Goal: Task Accomplishment & Management: Use online tool/utility

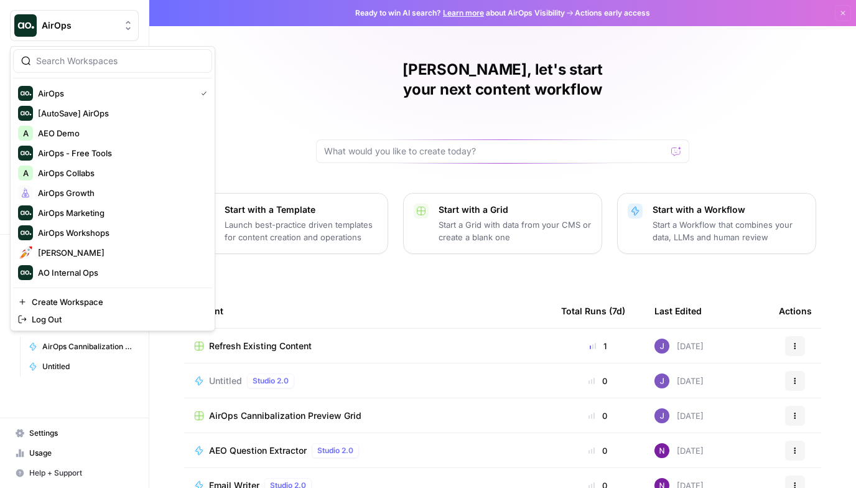
click at [86, 30] on span "AirOps" at bounding box center [79, 25] width 75 height 12
click at [88, 199] on div "AirOps Growth" at bounding box center [112, 192] width 189 height 15
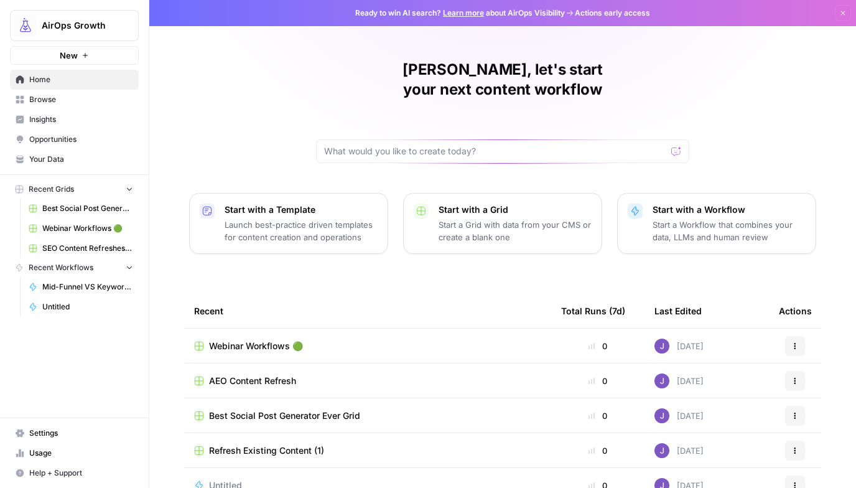
click at [268, 340] on span "Webinar Workflows 🟢" at bounding box center [256, 346] width 94 height 12
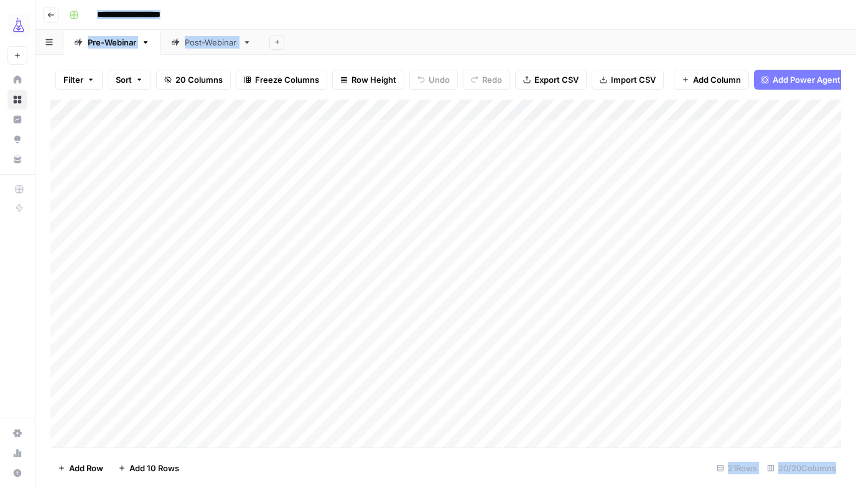
click at [223, 47] on div "Post-Webinar" at bounding box center [211, 42] width 53 height 12
click at [444, 16] on div "**********" at bounding box center [454, 15] width 780 height 20
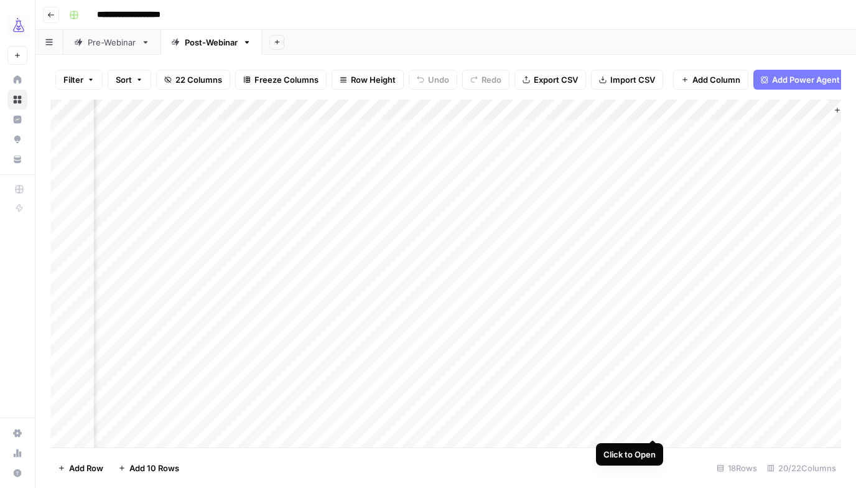
click at [651, 426] on div "Add Column" at bounding box center [445, 274] width 791 height 348
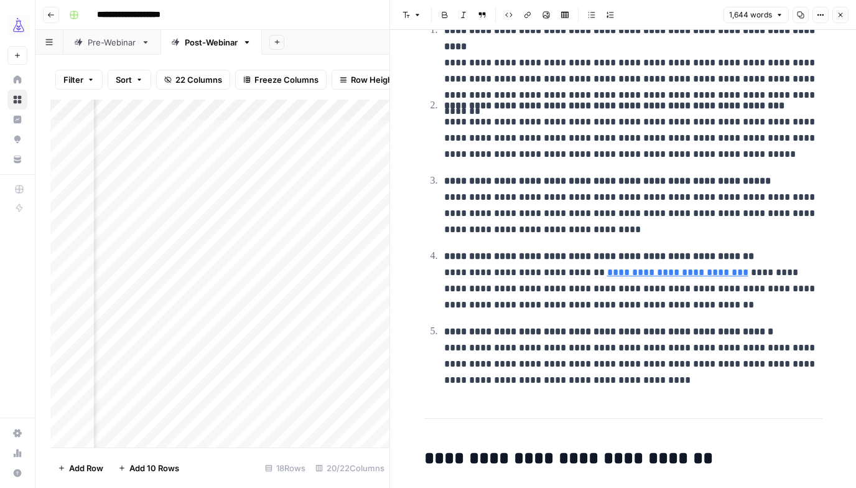
scroll to position [166, 0]
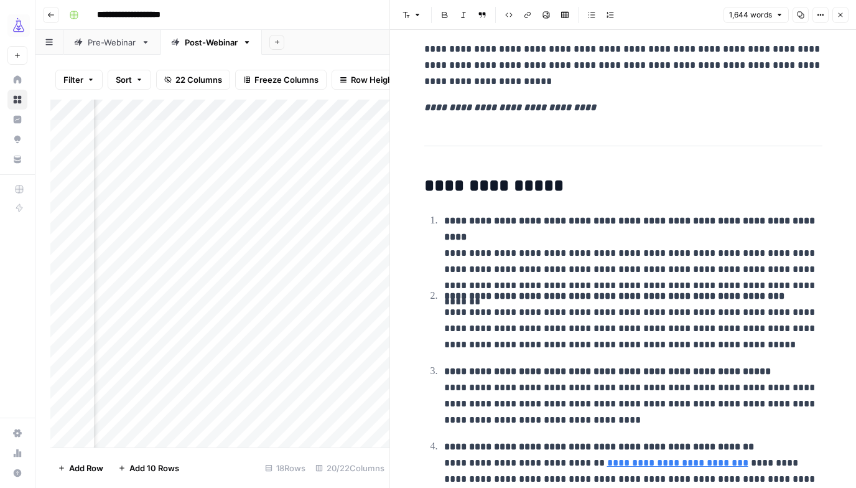
click at [845, 18] on button "Close" at bounding box center [841, 15] width 16 height 16
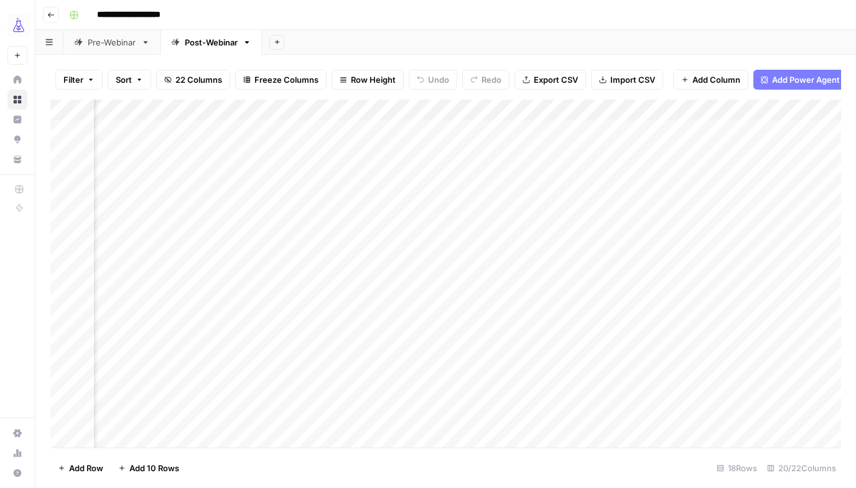
scroll to position [0, 1640]
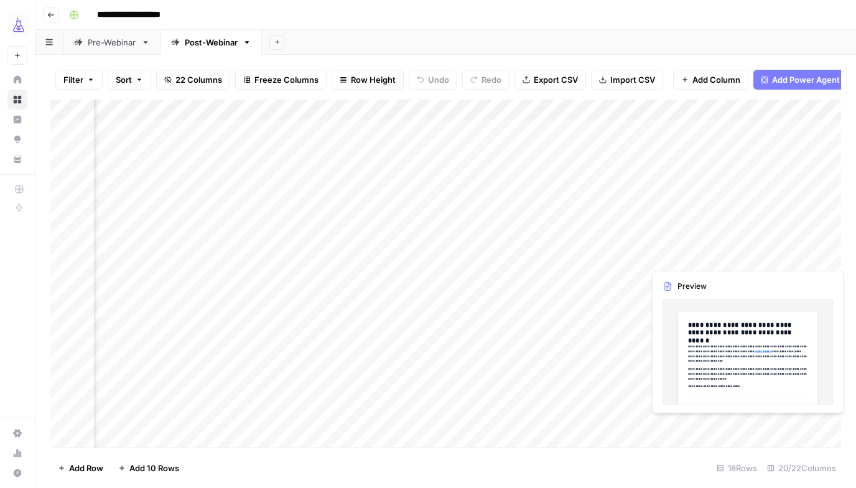
click at [813, 424] on div "Add Column" at bounding box center [445, 274] width 791 height 348
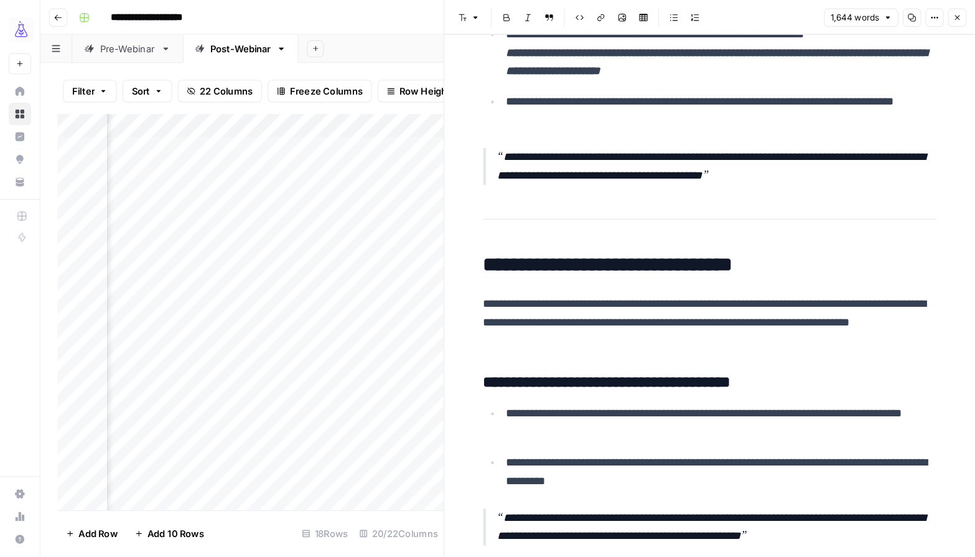
scroll to position [2933, 0]
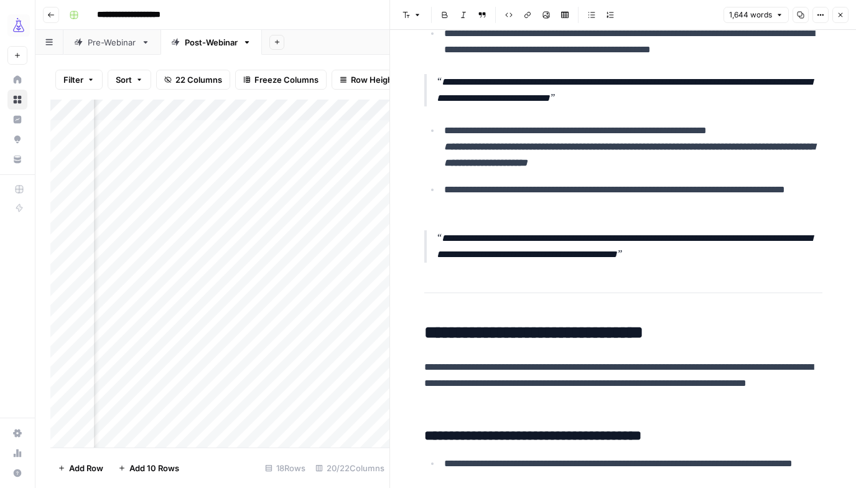
click at [839, 15] on icon "button" at bounding box center [840, 14] width 7 height 7
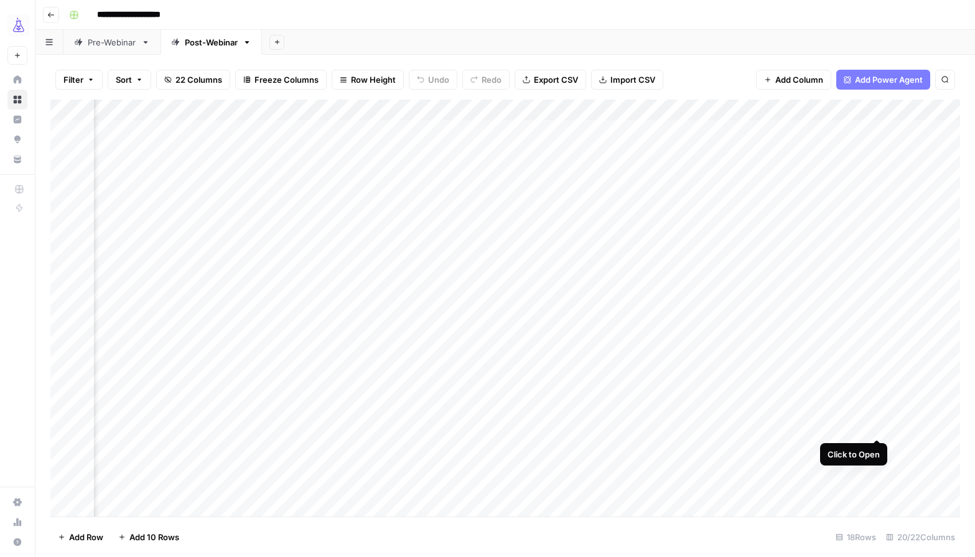
click at [856, 426] on div "Add Column" at bounding box center [505, 308] width 910 height 417
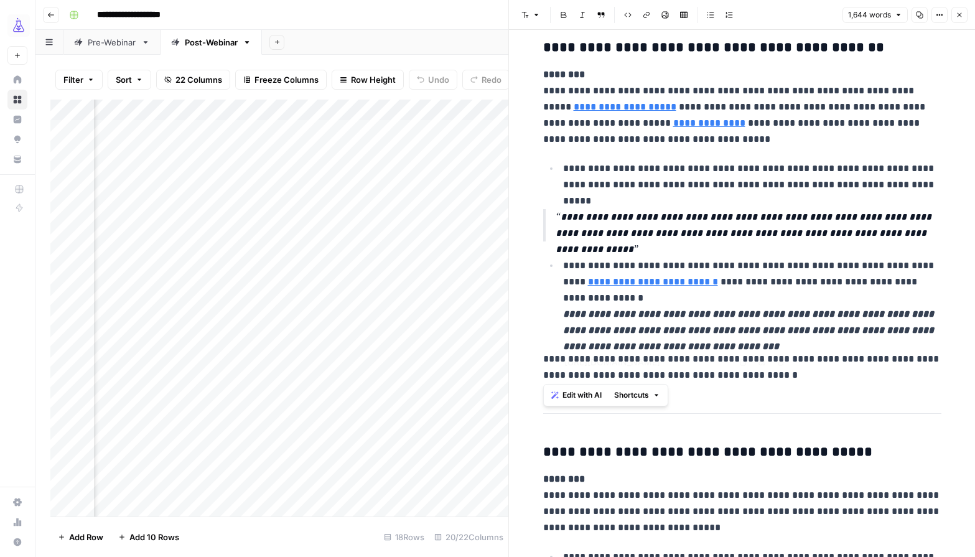
scroll to position [2579, 0]
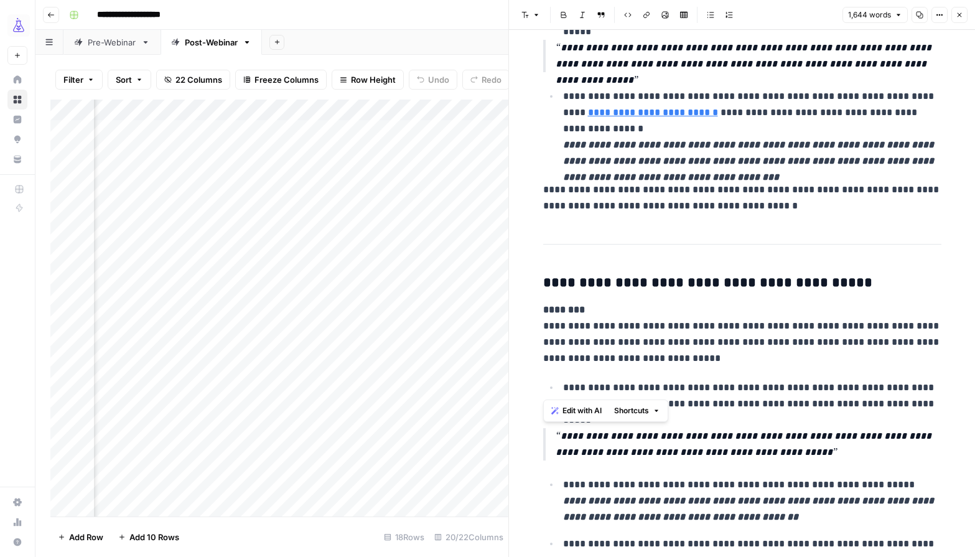
drag, startPoint x: 543, startPoint y: 225, endPoint x: 614, endPoint y: 381, distance: 171.2
click at [653, 330] on p "**********" at bounding box center [742, 334] width 398 height 65
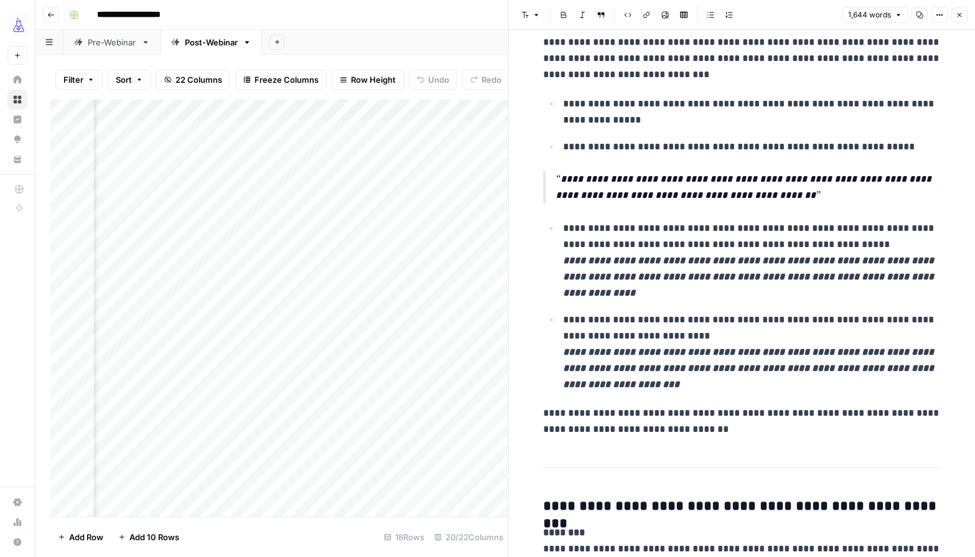
scroll to position [1452, 0]
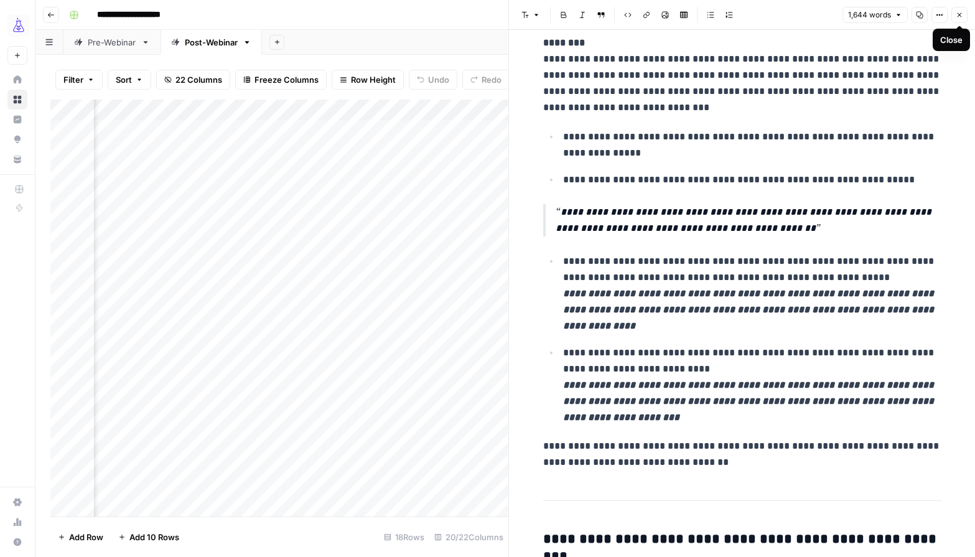
click at [856, 17] on icon "button" at bounding box center [959, 14] width 7 height 7
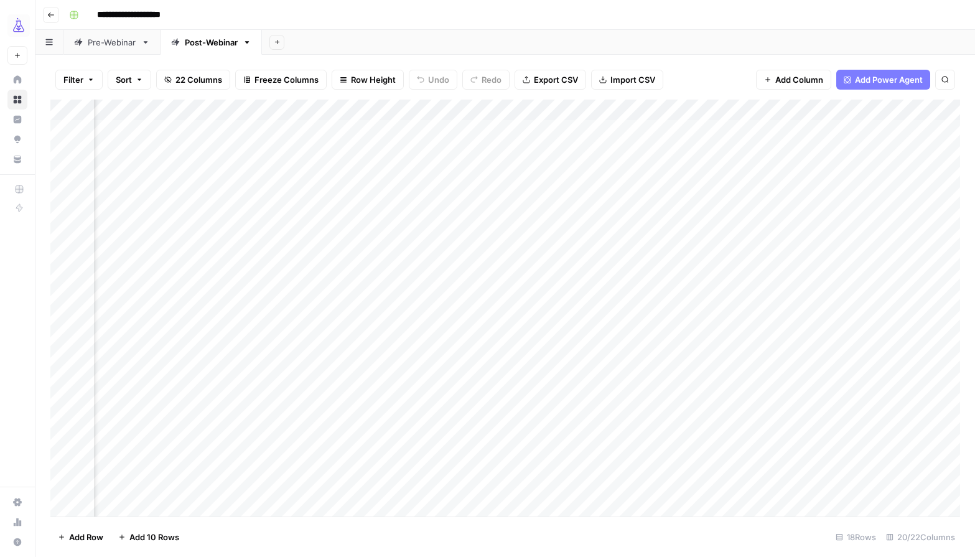
scroll to position [0, 869]
click at [411, 427] on div "Add Column" at bounding box center [505, 308] width 910 height 417
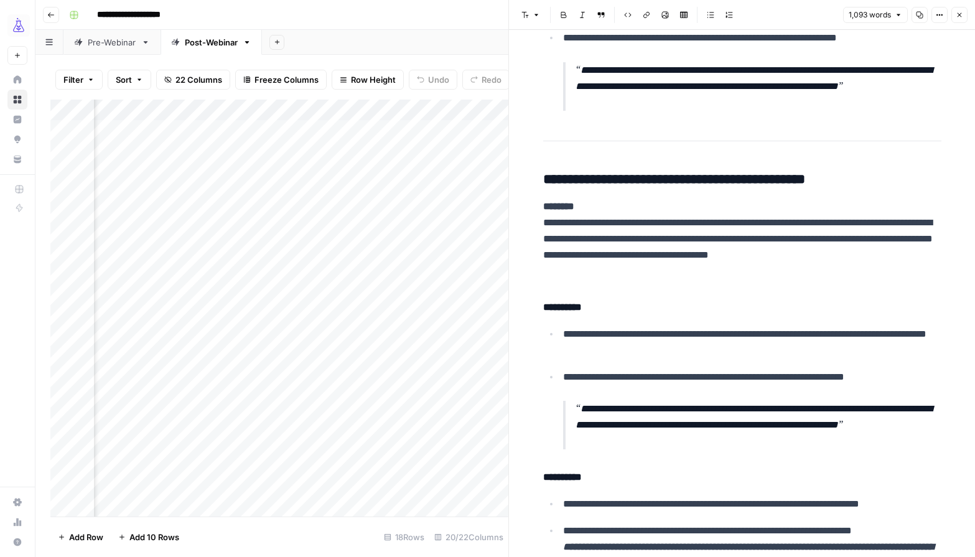
scroll to position [2292, 0]
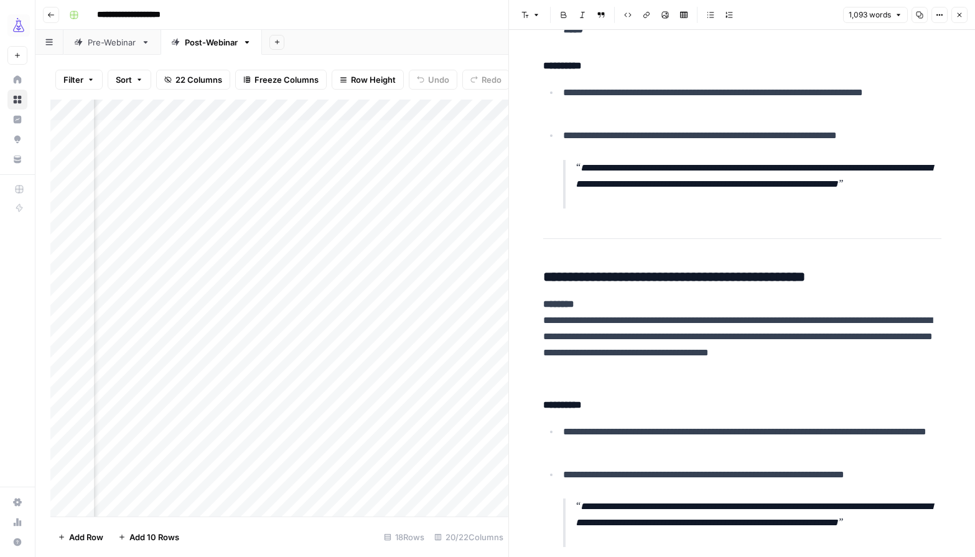
click at [856, 19] on button "Close" at bounding box center [959, 15] width 16 height 16
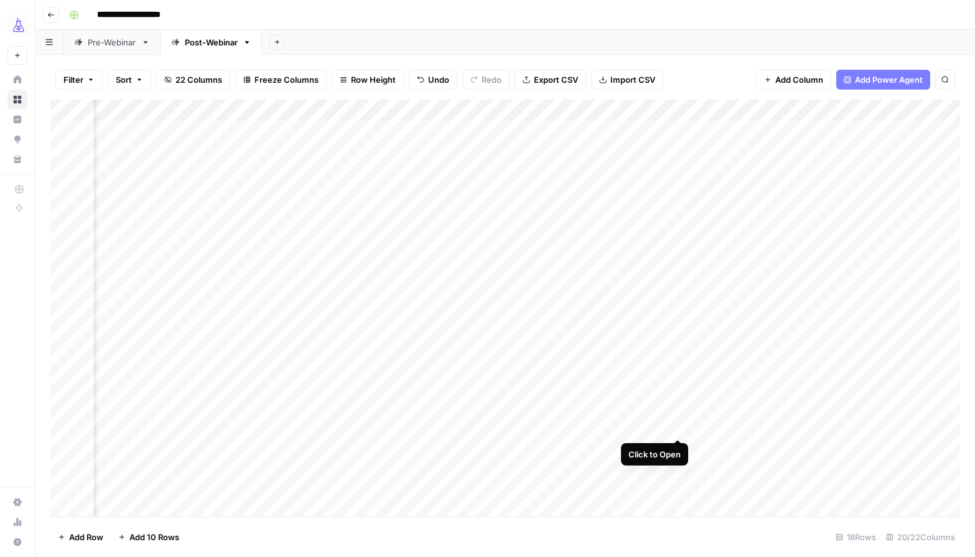
click at [675, 426] on div "Add Column" at bounding box center [505, 308] width 910 height 417
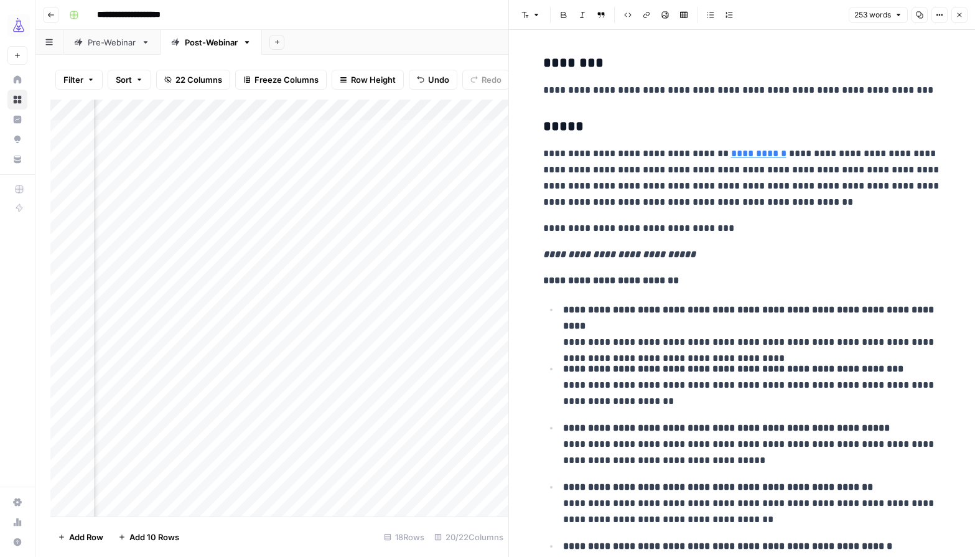
click at [856, 16] on icon "button" at bounding box center [959, 14] width 7 height 7
